Goal: Task Accomplishment & Management: Manage account settings

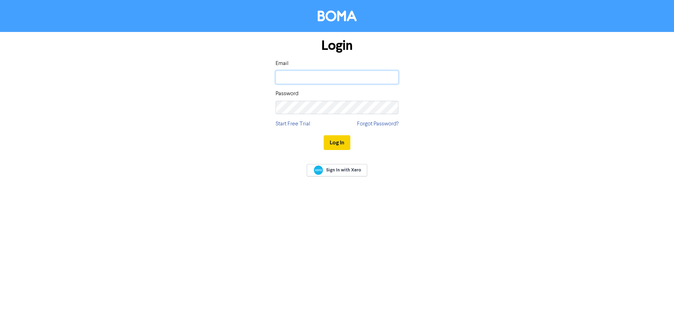
type input "[PERSON_NAME][EMAIL_ADDRESS][DOMAIN_NAME]"
click at [338, 145] on button "Log In" at bounding box center [337, 142] width 27 height 15
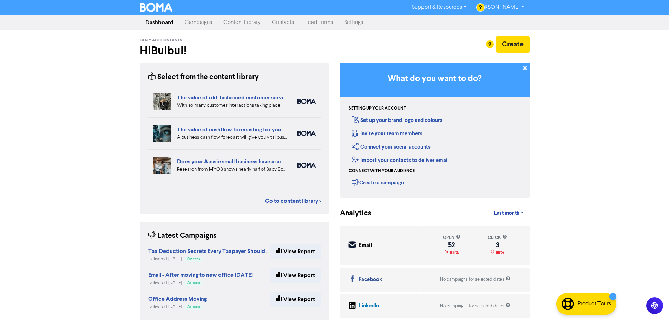
click at [515, 6] on link "[PERSON_NAME]" at bounding box center [500, 7] width 57 height 11
click at [593, 43] on div "Support & Resources Video Tutorials FAQ & Guides Marketing Education [PERSON_NA…" at bounding box center [334, 160] width 669 height 320
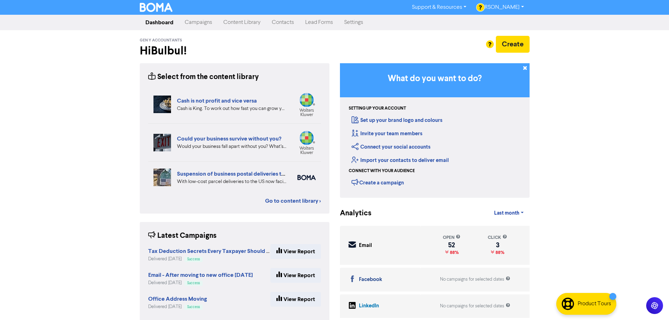
click at [566, 83] on div at bounding box center [334, 160] width 669 height 320
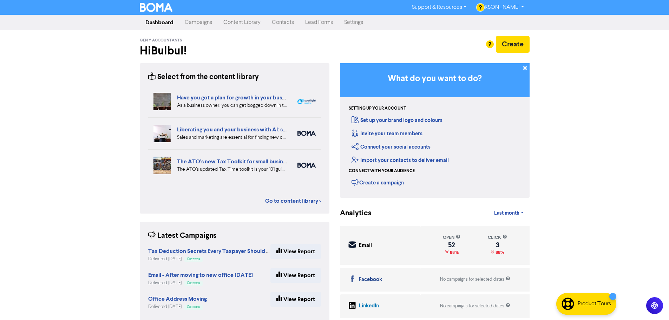
click at [355, 22] on link "Settings" at bounding box center [353, 22] width 30 height 14
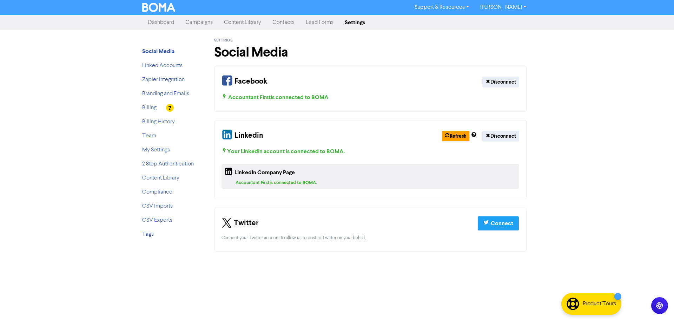
click at [170, 107] on div at bounding box center [170, 108] width 8 height 8
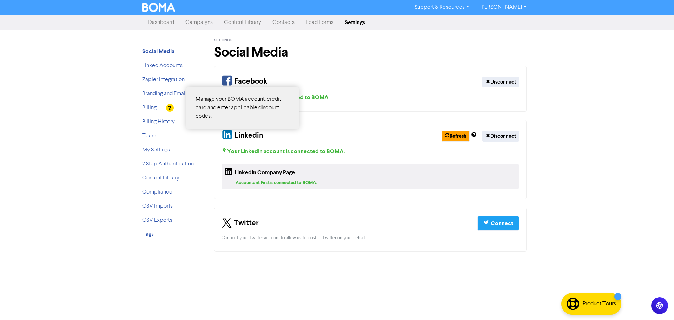
click at [150, 110] on div at bounding box center [337, 160] width 674 height 320
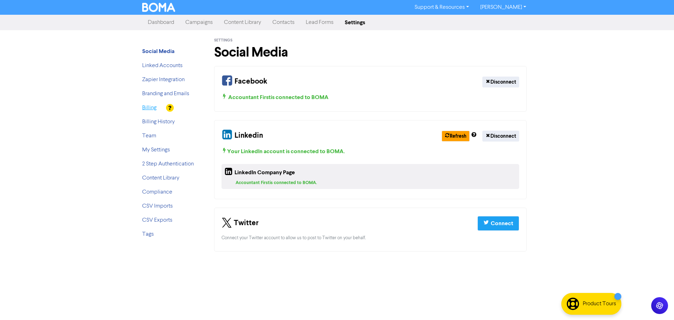
click at [151, 110] on link "Billing" at bounding box center [149, 108] width 14 height 6
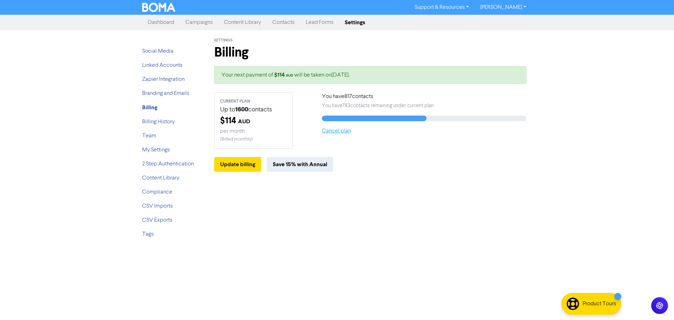
click at [339, 133] on link "Cancel plan" at bounding box center [336, 131] width 29 height 6
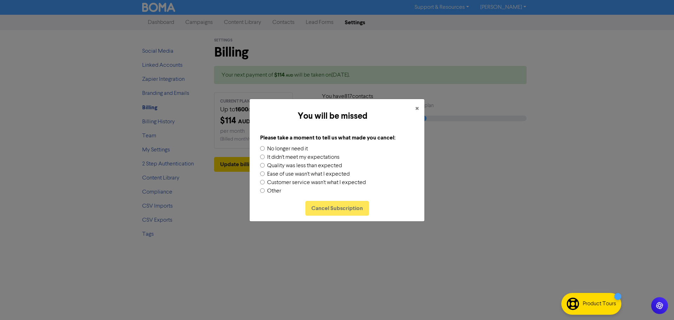
click at [262, 147] on input "No longer need it" at bounding box center [262, 148] width 5 height 5
radio input "true"
click at [342, 210] on button "Cancel Subscription" at bounding box center [337, 208] width 64 height 15
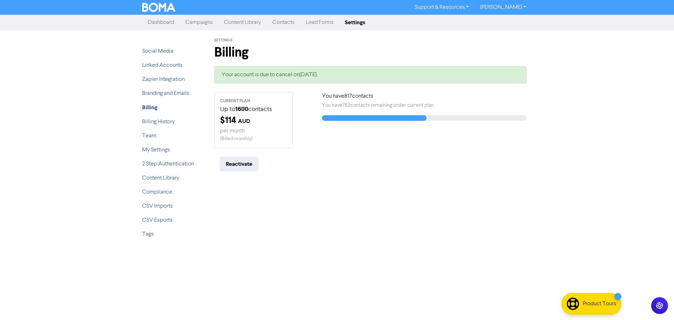
click at [291, 260] on div "Support & Resources Video Tutorials FAQ & Guides Marketing Education [PERSON_NA…" at bounding box center [337, 160] width 674 height 320
click at [163, 26] on link "Dashboard" at bounding box center [161, 22] width 38 height 14
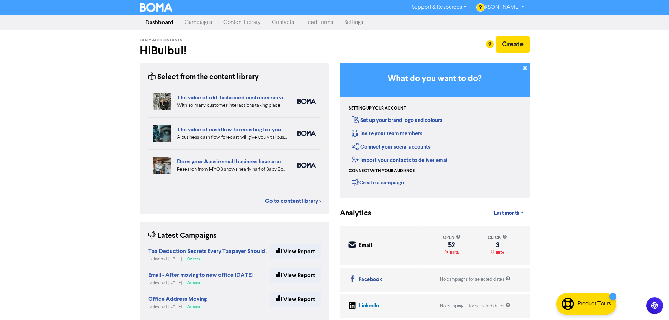
click at [520, 8] on link "[PERSON_NAME]" at bounding box center [500, 7] width 57 height 11
click at [500, 24] on button "Log Out" at bounding box center [499, 21] width 55 height 8
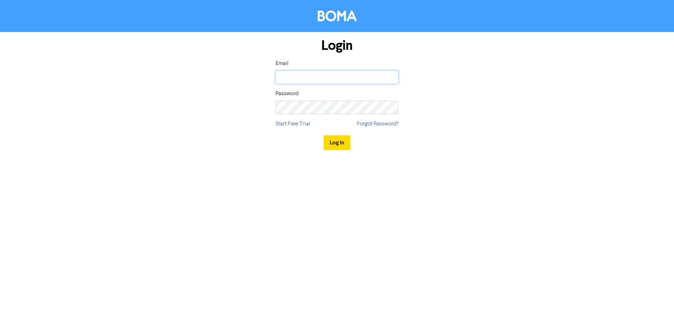
type input "[PERSON_NAME][EMAIL_ADDRESS][DOMAIN_NAME]"
